Goal: Navigation & Orientation: Find specific page/section

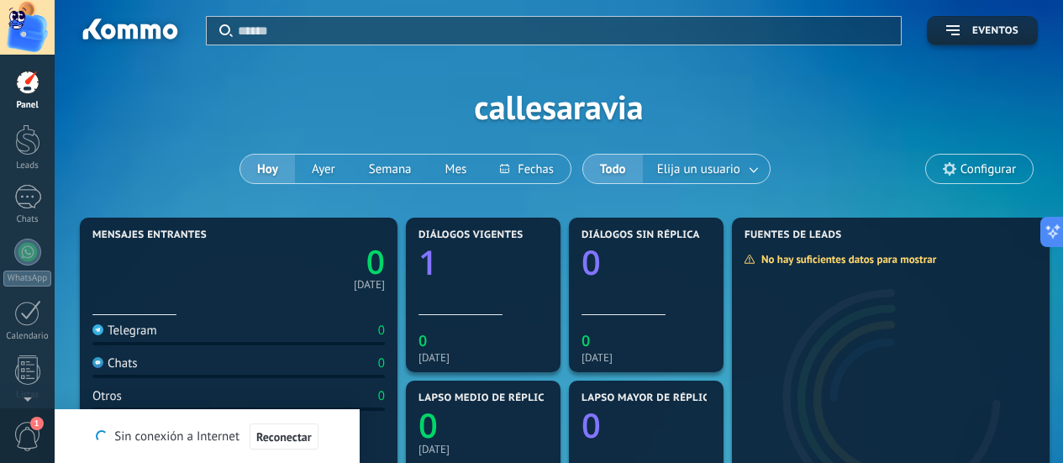
click at [14, 99] on link "Panel" at bounding box center [27, 90] width 55 height 41
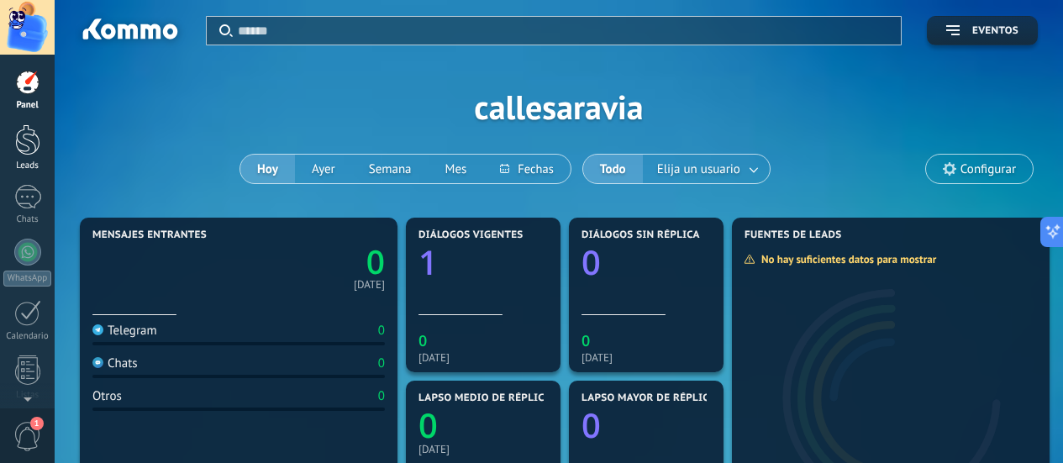
click at [32, 150] on div at bounding box center [27, 139] width 25 height 31
